Goal: Task Accomplishment & Management: Complete application form

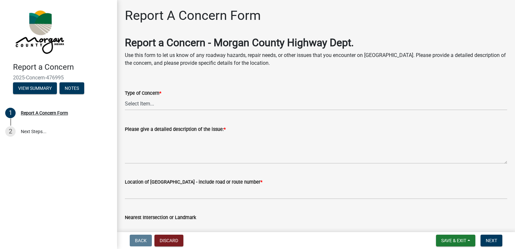
click at [154, 96] on div "Type of Concern *" at bounding box center [316, 93] width 382 height 8
click at [149, 105] on select "Select Item... Pot Hole Patching Ditch Tree Sign Mowing Culvert Other" at bounding box center [316, 103] width 382 height 13
click at [125, 97] on select "Select Item... Pot Hole Patching Ditch Tree Sign Mowing Culvert Other" at bounding box center [316, 103] width 382 height 13
select select "05549d27-706b-4fc5-87d5-786b3b3055f9"
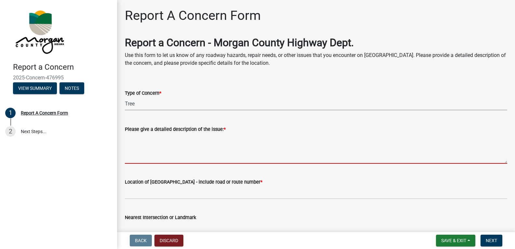
click at [147, 144] on textarea "Please give a detailed description of the issue: *" at bounding box center [316, 148] width 382 height 31
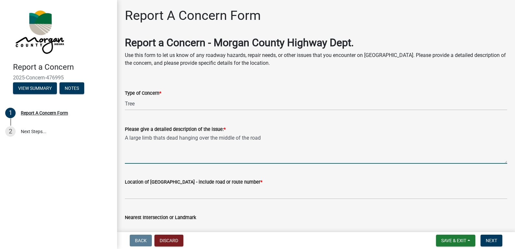
type textarea "A large limb thats dead hanging over the middle of the road"
click at [309, 175] on div "Location of [GEOGRAPHIC_DATA] - include road or route number *" at bounding box center [316, 184] width 382 height 30
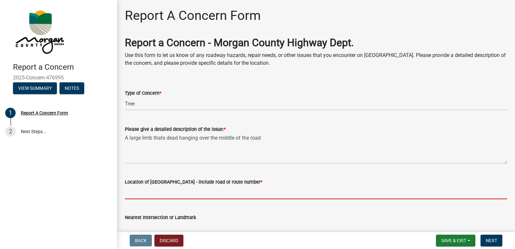
click at [204, 186] on input "Location of [GEOGRAPHIC_DATA] - include road or route number *" at bounding box center [316, 192] width 382 height 13
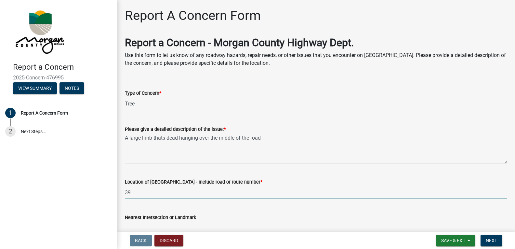
type input "3"
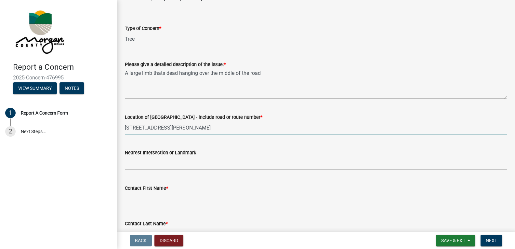
scroll to position [65, 0]
type input "[STREET_ADDRESS][PERSON_NAME]"
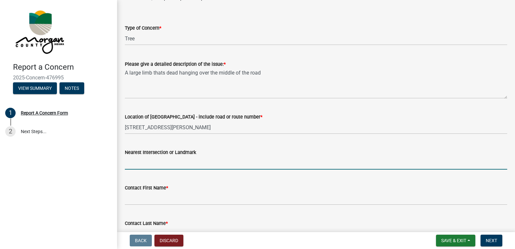
click at [166, 162] on input "Nearest Intersection or Landmark" at bounding box center [316, 162] width 382 height 13
type input "[GEOGRAPHIC_DATA] 200' North of my driveway in the middle of road"
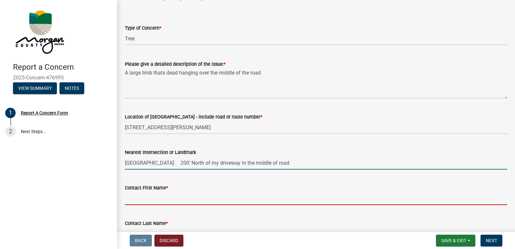
click at [160, 204] on input "Contact First Name *" at bounding box center [316, 197] width 382 height 13
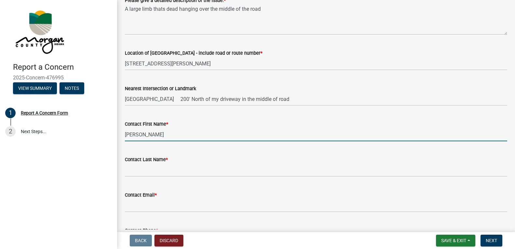
scroll to position [130, 0]
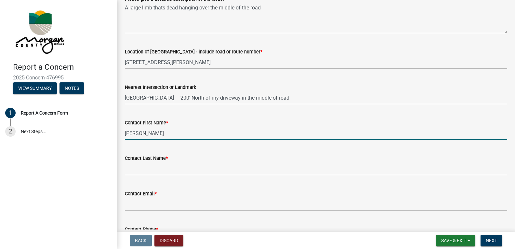
type input "[PERSON_NAME]"
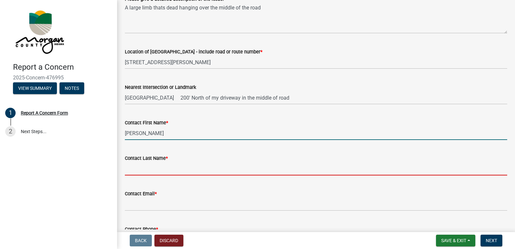
click at [164, 167] on input "Contact Last Name *" at bounding box center [316, 168] width 382 height 13
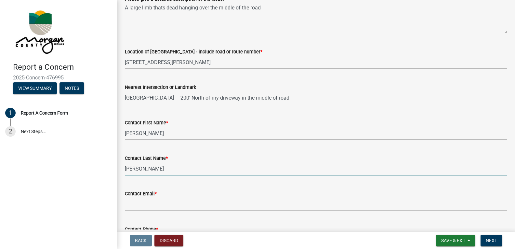
type input "[PERSON_NAME]"
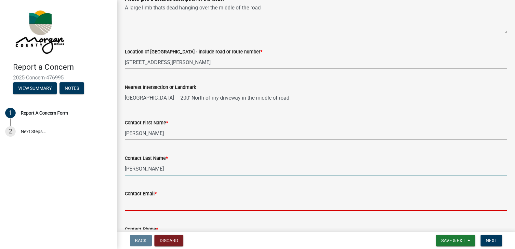
click at [165, 204] on input "Contact Email *" at bounding box center [316, 203] width 382 height 13
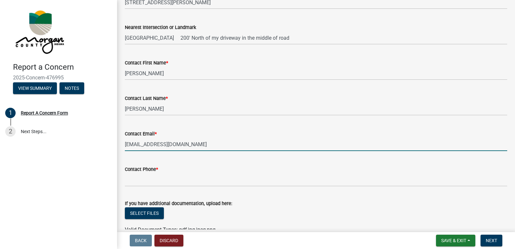
scroll to position [195, 0]
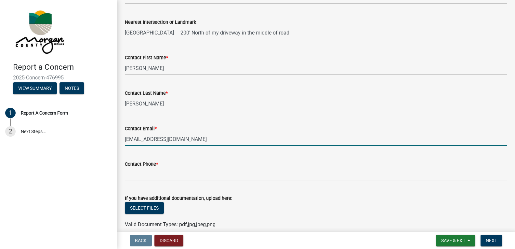
type input "[EMAIL_ADDRESS][DOMAIN_NAME]"
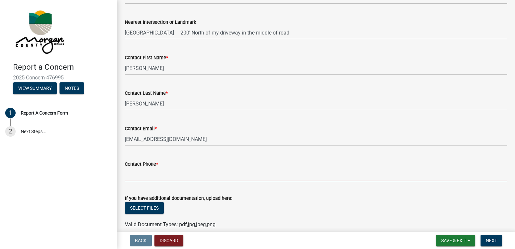
click at [152, 168] on input "Contact Phone *" at bounding box center [316, 174] width 382 height 13
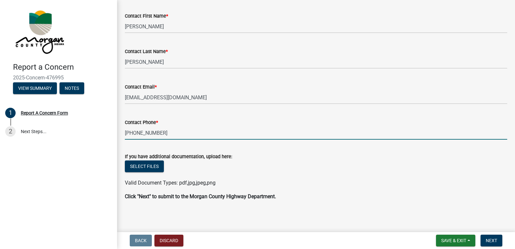
scroll to position [238, 0]
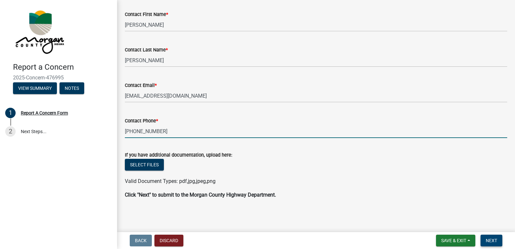
type input "[PHONE_NUMBER]"
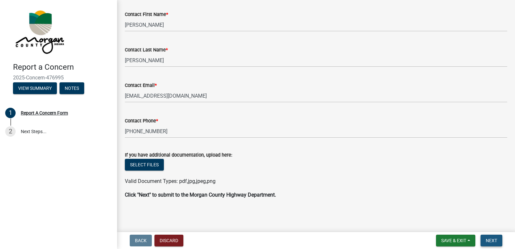
click at [493, 240] on span "Next" at bounding box center [491, 240] width 11 height 5
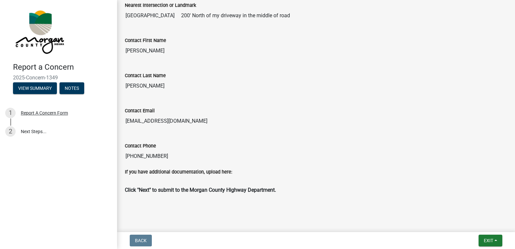
scroll to position [261, 0]
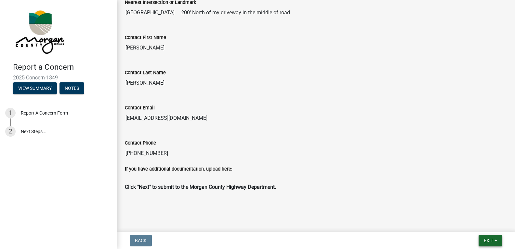
click at [483, 237] on button "Exit" at bounding box center [491, 240] width 24 height 12
click at [383, 141] on div "Contact Phone" at bounding box center [316, 143] width 382 height 8
click at [486, 239] on span "Exit" at bounding box center [488, 240] width 9 height 5
click at [469, 222] on button "Save & Exit" at bounding box center [476, 224] width 52 height 16
